Goal: Task Accomplishment & Management: Manage account settings

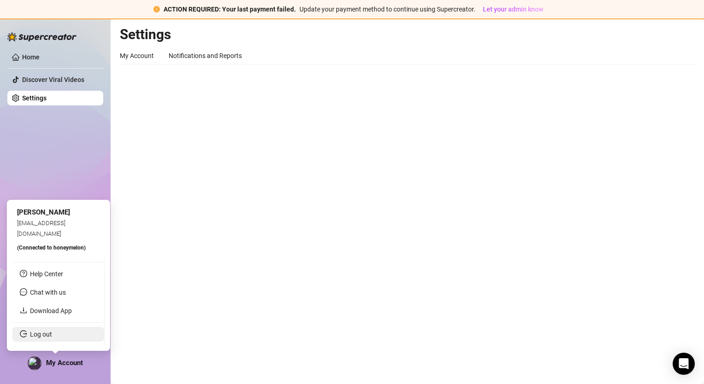
click at [52, 336] on link "Log out" at bounding box center [41, 334] width 22 height 7
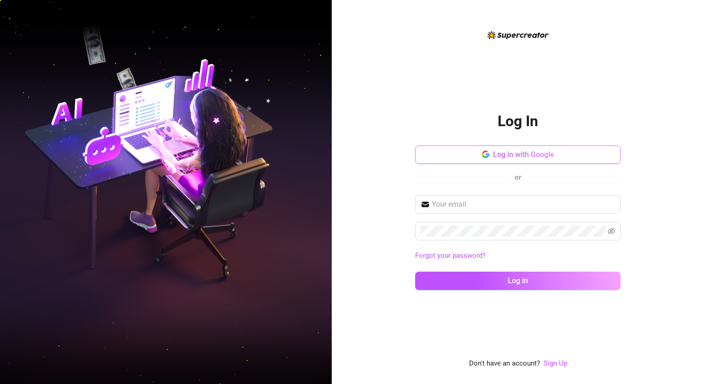
click at [473, 156] on button "Log in with Google" at bounding box center [517, 155] width 205 height 18
